Goal: Task Accomplishment & Management: Use online tool/utility

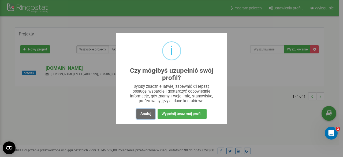
click at [151, 114] on button "Anuluj" at bounding box center [145, 114] width 19 height 10
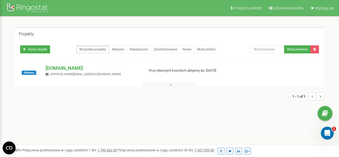
click at [104, 77] on div "Aktywny [DOMAIN_NAME] [PERSON_NAME][EMAIL_ADDRESS][DOMAIN_NAME] Przy obecnych k…" at bounding box center [169, 75] width 307 height 21
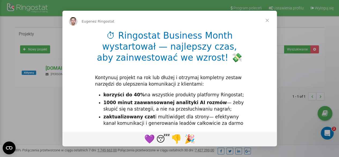
click at [270, 20] on span "Zamknij" at bounding box center [266, 20] width 19 height 19
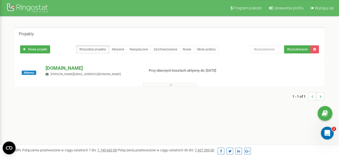
click at [50, 69] on p "[DOMAIN_NAME]" at bounding box center [93, 68] width 94 height 7
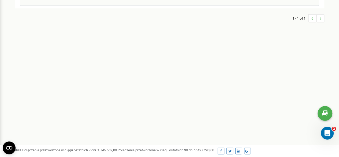
scroll to position [54, 0]
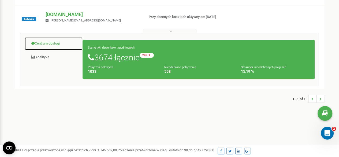
click at [58, 44] on link "Centrum obsługi" at bounding box center [53, 43] width 58 height 13
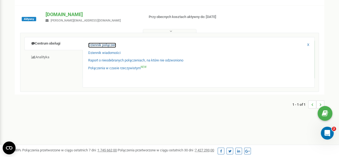
click at [104, 45] on link "Dziennik połączeń" at bounding box center [102, 45] width 28 height 5
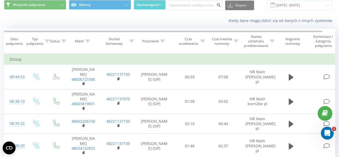
scroll to position [27, 0]
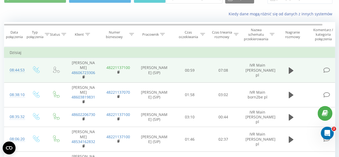
click at [110, 67] on link "48221137100" at bounding box center [118, 67] width 24 height 5
click at [291, 70] on icon at bounding box center [290, 70] width 5 height 6
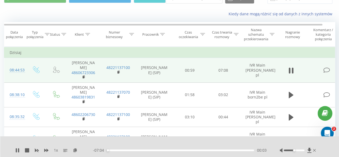
click at [291, 70] on icon at bounding box center [290, 70] width 5 height 7
drag, startPoint x: 107, startPoint y: 150, endPoint x: 101, endPoint y: 150, distance: 6.7
click at [101, 150] on div "- 07:07 00:00 00:00" at bounding box center [179, 149] width 173 height 5
click at [291, 69] on icon at bounding box center [290, 70] width 5 height 6
